Goal: Information Seeking & Learning: Learn about a topic

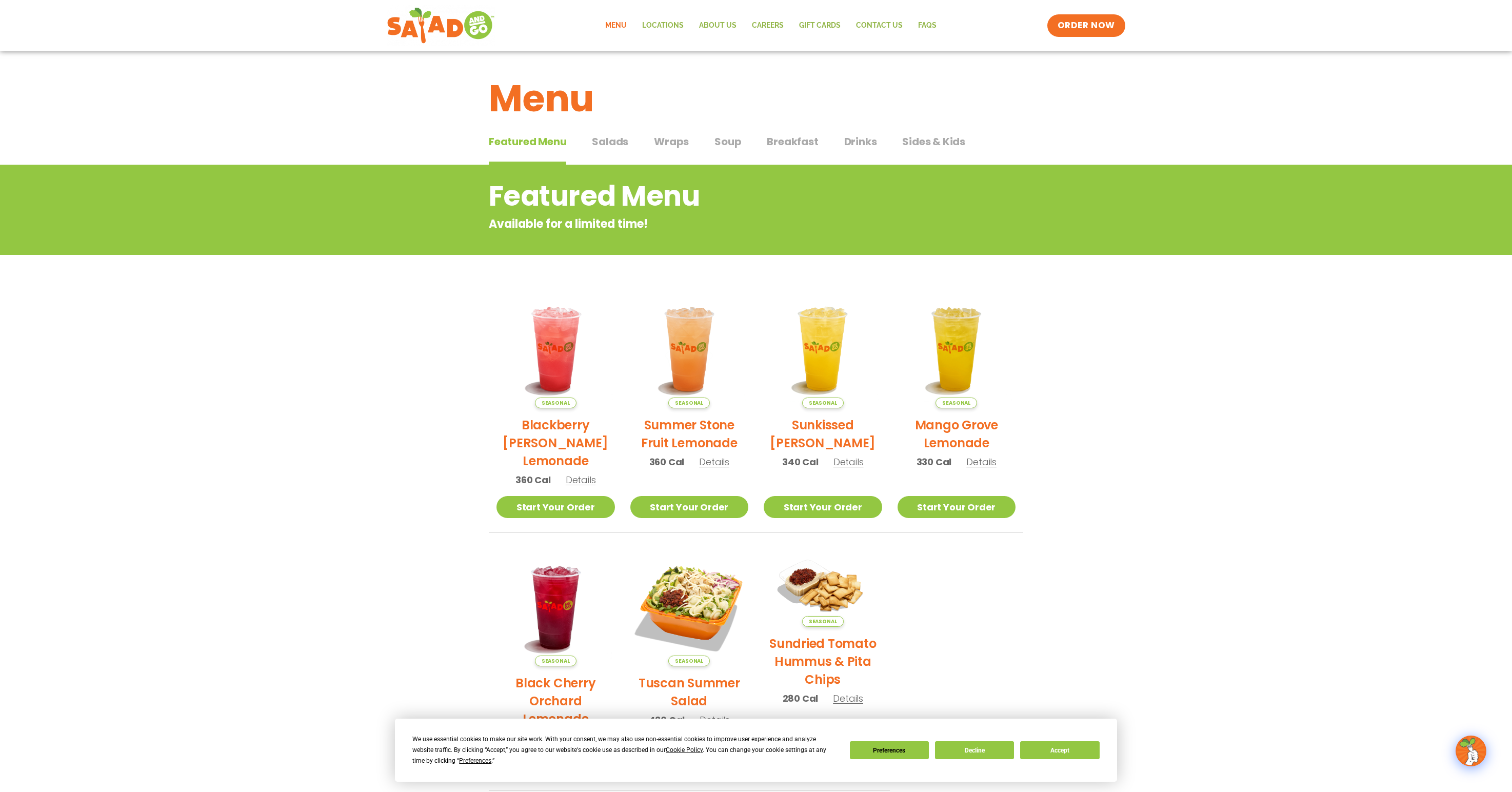
click at [203, 150] on div "Featured Menu Featured Menu Salads Salads Wraps Wraps Soup Soup Breakfast Break…" at bounding box center [756, 148] width 1512 height 35
click at [619, 132] on div "Featured Menu Featured Menu Salads Salads Wraps Wraps Soup Soup Breakfast Break…" at bounding box center [756, 148] width 534 height 35
click at [619, 140] on span "Salads" at bounding box center [609, 142] width 36 height 16
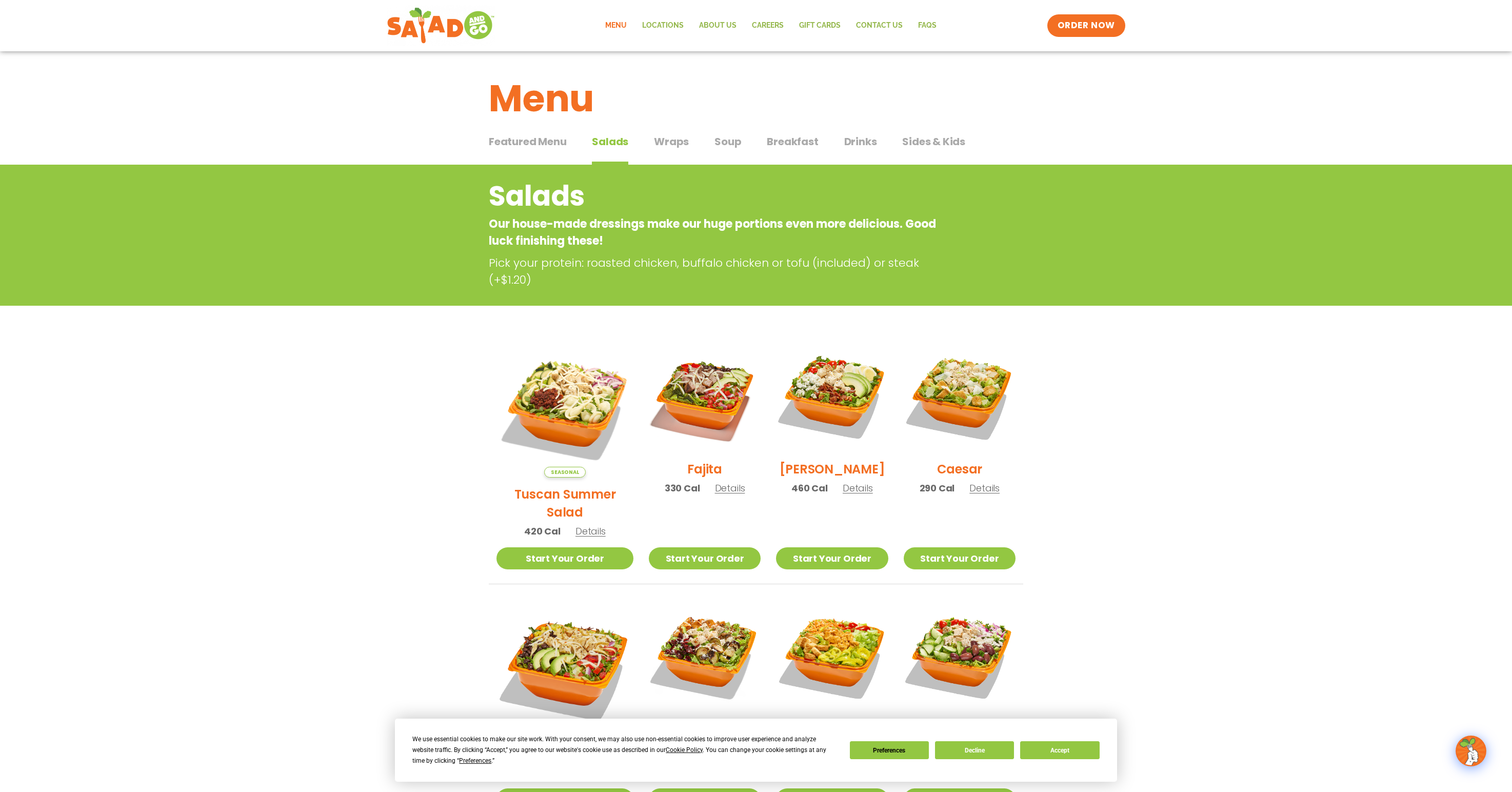
click at [659, 140] on span "Wraps" at bounding box center [671, 142] width 35 height 16
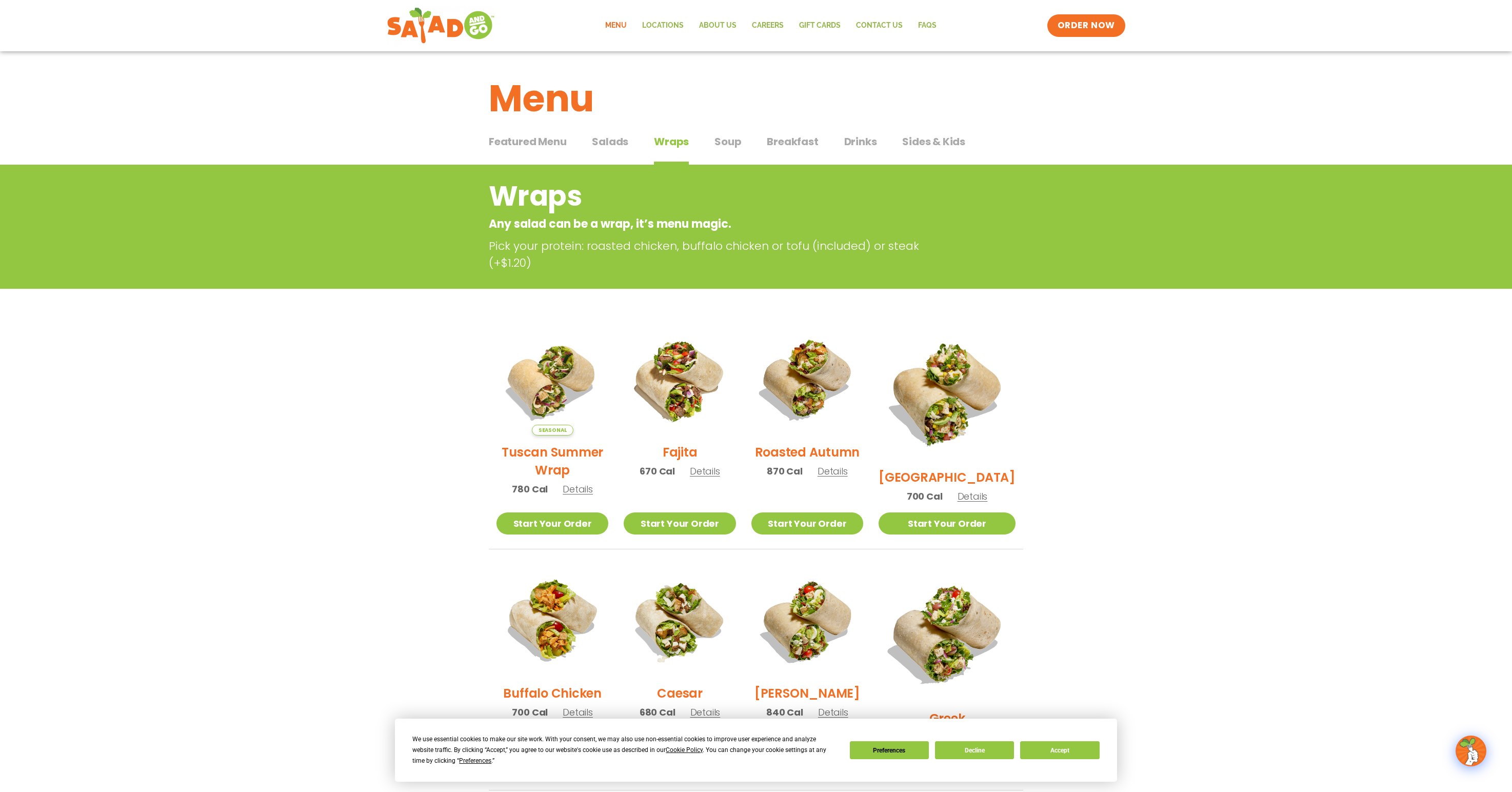
click at [721, 146] on span "Soup" at bounding box center [728, 142] width 27 height 16
